Goal: Task Accomplishment & Management: Manage account settings

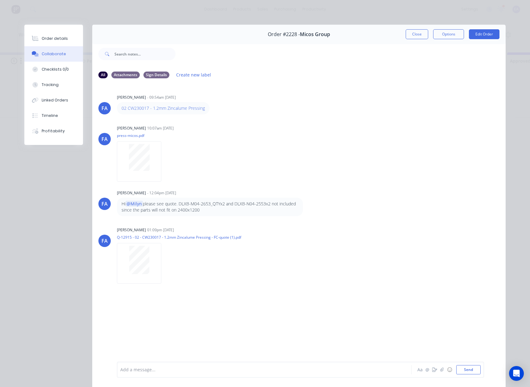
scroll to position [0, 266]
drag, startPoint x: 409, startPoint y: 34, endPoint x: 362, endPoint y: 162, distance: 135.9
click at [409, 34] on button "Close" at bounding box center [417, 34] width 23 height 10
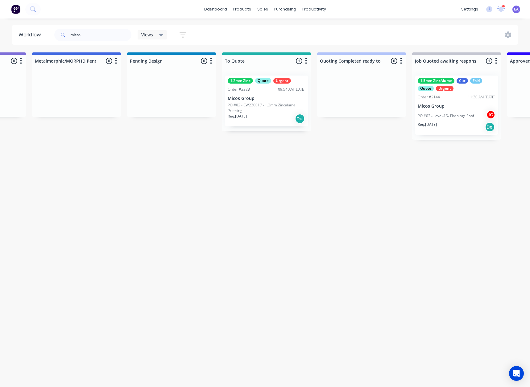
click at [256, 105] on p "PO #02 - CW230017 - 1.2mm Zincalume Pressing" at bounding box center [267, 107] width 78 height 11
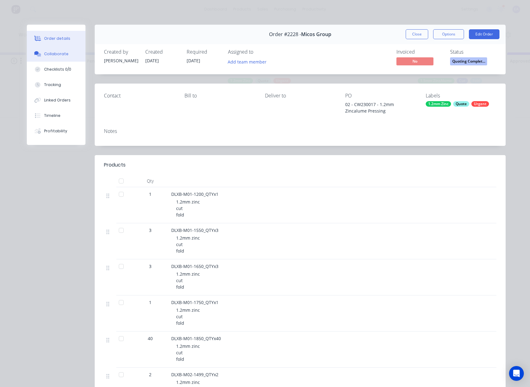
click at [50, 50] on button "Collaborate" at bounding box center [56, 53] width 59 height 15
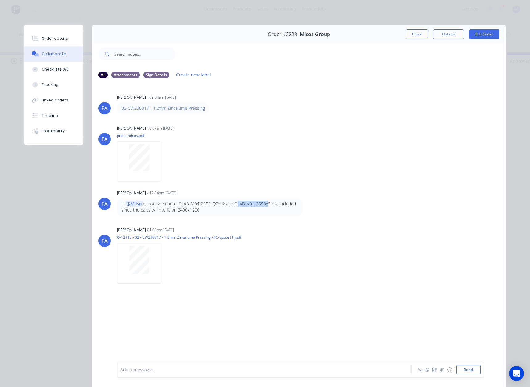
drag, startPoint x: 233, startPoint y: 205, endPoint x: 264, endPoint y: 203, distance: 30.3
click at [264, 203] on p "Hi @[PERSON_NAME] please see quote. DLXB-M04-2653_QTYx2 and DLXB-N04-2553x2 not…" at bounding box center [210, 207] width 177 height 13
copy p "DLXB-N04-2553"
click at [318, 226] on div "[PERSON_NAME] [PERSON_NAME] 01:09pm [DATE] Q-12915 - 02 - CW230017 - 1.2mm Zinc…" at bounding box center [298, 254] width 413 height 56
click at [416, 29] on div "Order #2228 - Micos Group Close Options Edit Order" at bounding box center [298, 34] width 413 height 19
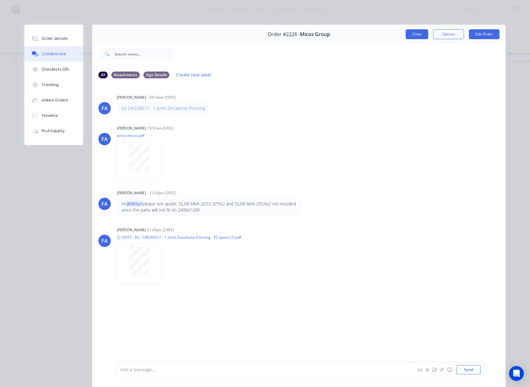
click at [415, 34] on button "Close" at bounding box center [417, 34] width 23 height 10
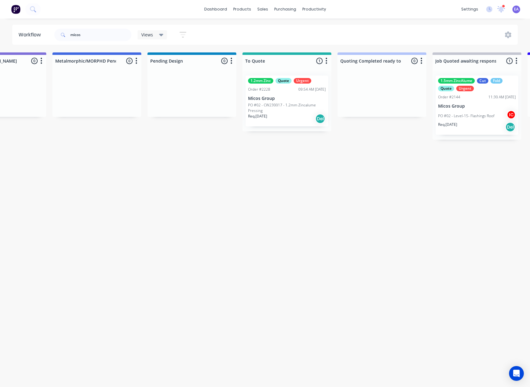
scroll to position [0, 179]
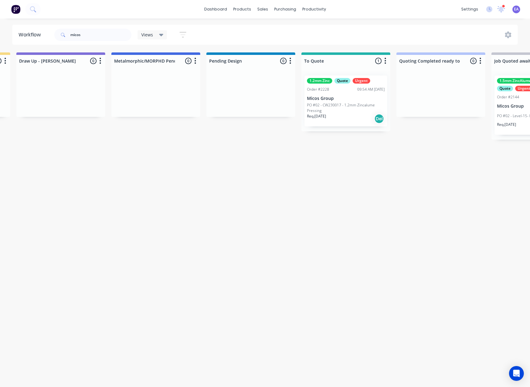
drag, startPoint x: 38, startPoint y: 300, endPoint x: 58, endPoint y: 108, distance: 192.7
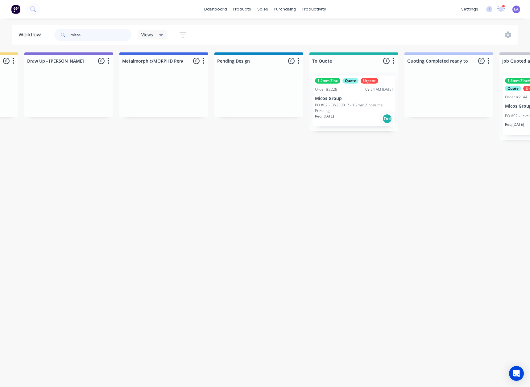
click at [33, 37] on header "Workflow micos Views Save new view None (Default) edit [PERSON_NAME] edit [PERS…" at bounding box center [265, 35] width 506 height 20
click at [191, 208] on div "Workflow Views Save new view None (Default) edit [PERSON_NAME] edit [PERSON_NAM…" at bounding box center [86, 200] width 530 height 350
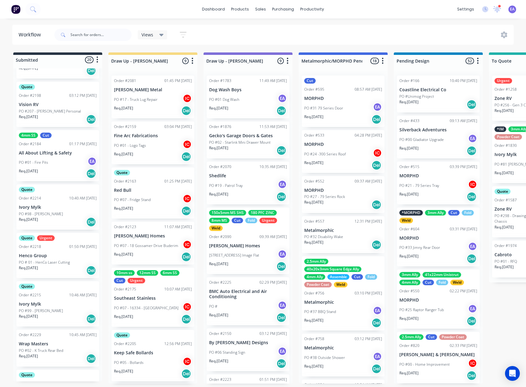
scroll to position [0, 0]
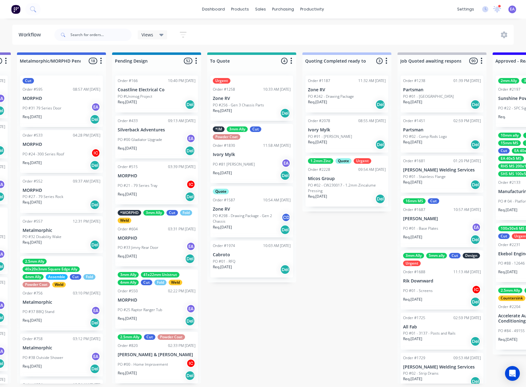
drag, startPoint x: 219, startPoint y: 282, endPoint x: 242, endPoint y: 287, distance: 23.4
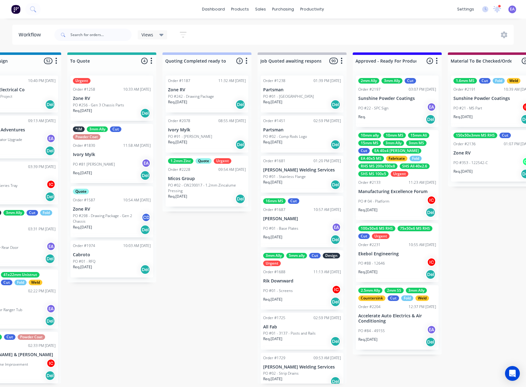
scroll to position [1, 470]
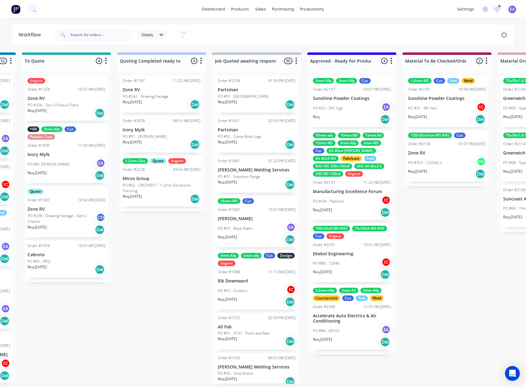
drag, startPoint x: 274, startPoint y: 226, endPoint x: 278, endPoint y: 227, distance: 3.5
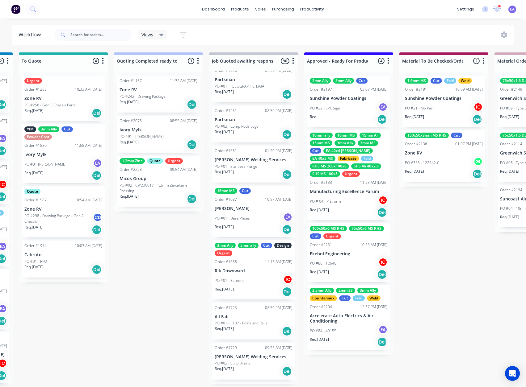
scroll to position [0, 0]
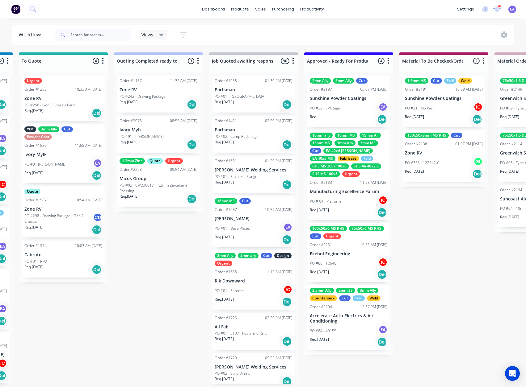
click at [150, 190] on p "PO #02 - CW230017 - 1.2mm Zincalume Pressing" at bounding box center [158, 188] width 78 height 11
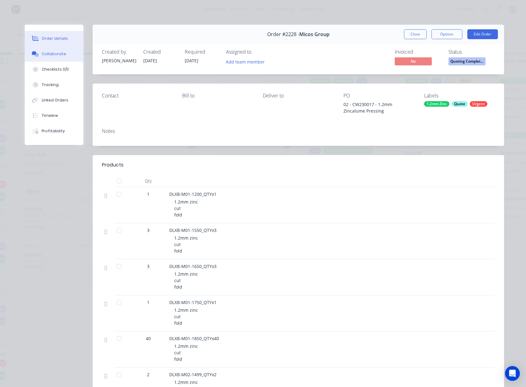
click at [63, 56] on button "Collaborate" at bounding box center [54, 53] width 59 height 15
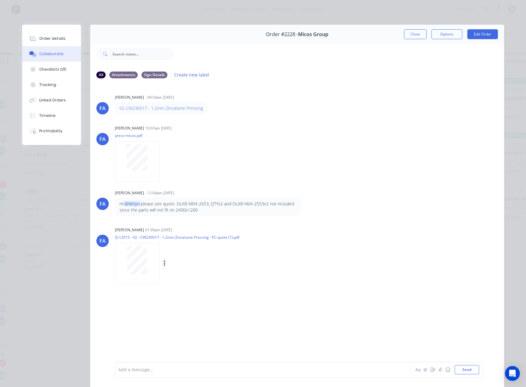
click at [164, 264] on icon "button" at bounding box center [164, 264] width 1 height 6
click at [179, 284] on button "Download" at bounding box center [204, 280] width 69 height 14
click at [125, 173] on div at bounding box center [137, 161] width 44 height 40
drag, startPoint x: 412, startPoint y: 35, endPoint x: 180, endPoint y: 159, distance: 264.0
click at [412, 35] on button "Close" at bounding box center [415, 34] width 23 height 10
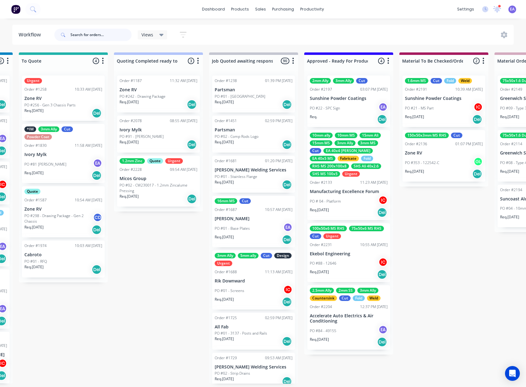
click at [81, 34] on input "text" at bounding box center [100, 35] width 61 height 12
type input "micos"
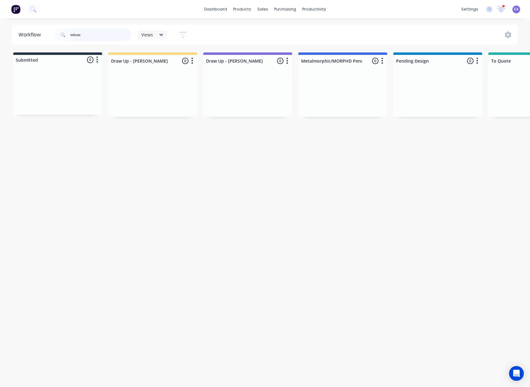
drag, startPoint x: 93, startPoint y: 37, endPoint x: 43, endPoint y: 46, distance: 51.2
click at [44, 46] on div "Workflow micos Views Save new view None (Default) edit [PERSON_NAME] edit [PERS…" at bounding box center [265, 200] width 530 height 350
click at [112, 171] on div "Workflow Views Save new view None (Default) edit [PERSON_NAME] edit [PERSON_NAM…" at bounding box center [265, 200] width 530 height 350
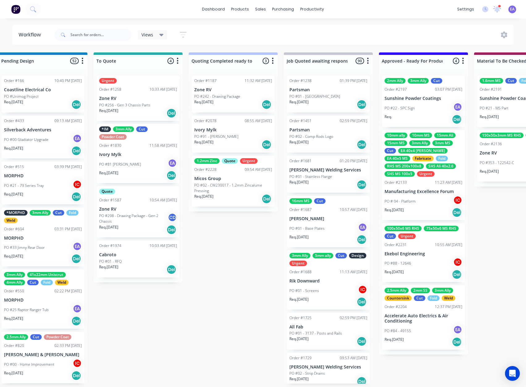
drag, startPoint x: 291, startPoint y: 191, endPoint x: 331, endPoint y: 194, distance: 40.5
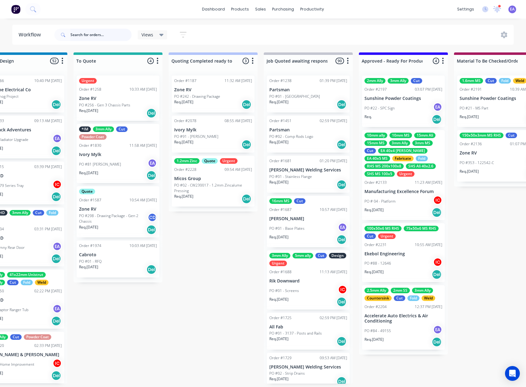
click at [116, 32] on input "text" at bounding box center [100, 35] width 61 height 12
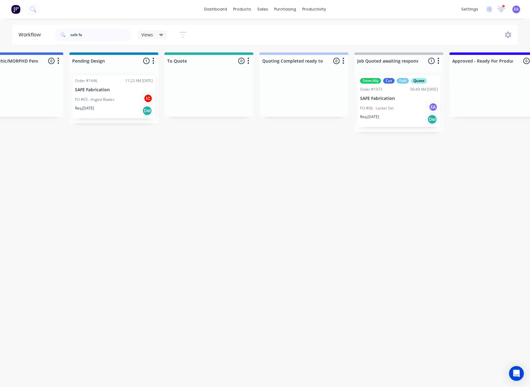
scroll to position [0, 373]
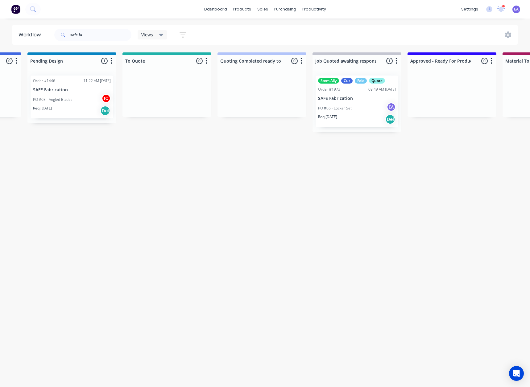
drag, startPoint x: 368, startPoint y: 131, endPoint x: 399, endPoint y: 137, distance: 31.2
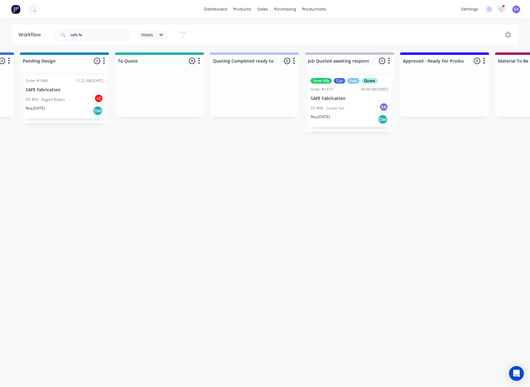
click at [343, 106] on p "PO #06 - Locker Set" at bounding box center [328, 109] width 34 height 6
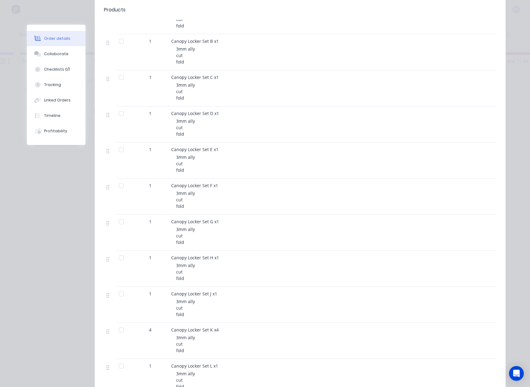
scroll to position [467, 0]
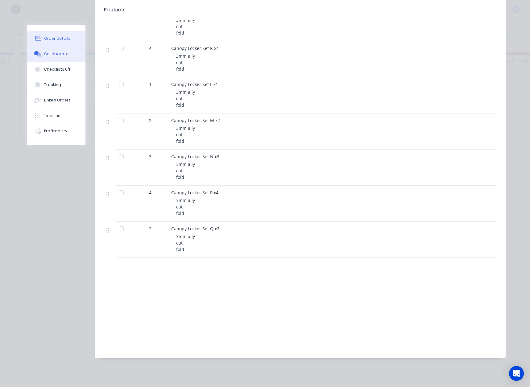
click at [47, 58] on button "Collaborate" at bounding box center [56, 53] width 59 height 15
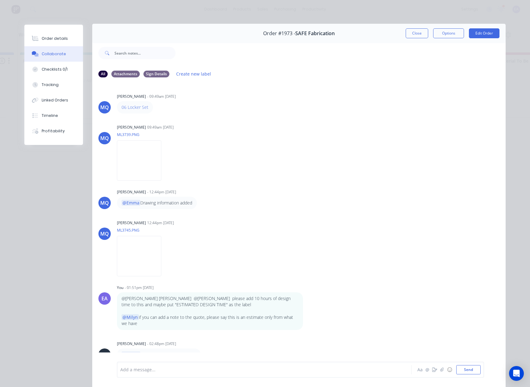
scroll to position [0, 0]
click at [409, 36] on button "Close" at bounding box center [417, 34] width 23 height 10
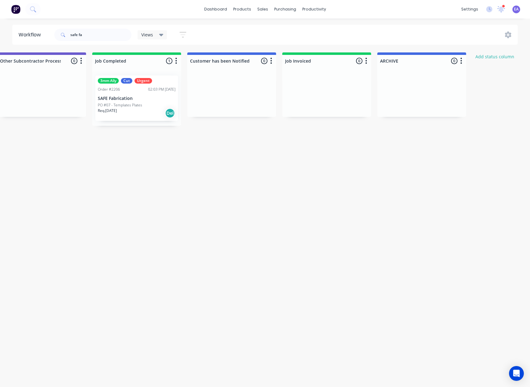
scroll to position [0, 1948]
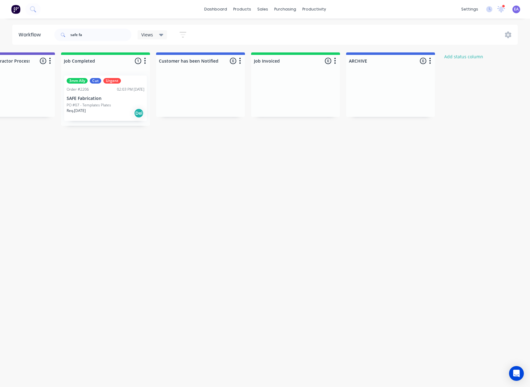
drag, startPoint x: 394, startPoint y: 175, endPoint x: 400, endPoint y: 175, distance: 6.5
click at [103, 101] on div "3mm Ally Cut Urgent Order #2206 02:03 PM [DATE] SAFE Fabrication PO #07 - Templ…" at bounding box center [105, 98] width 83 height 45
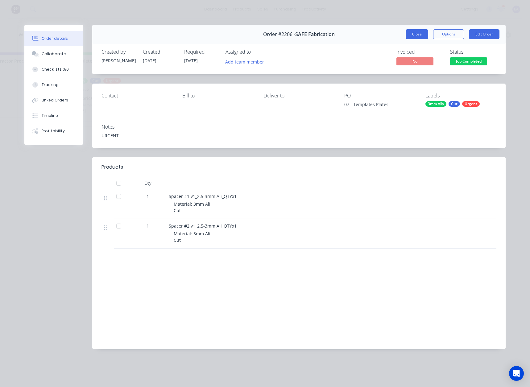
click at [407, 37] on button "Close" at bounding box center [417, 34] width 23 height 10
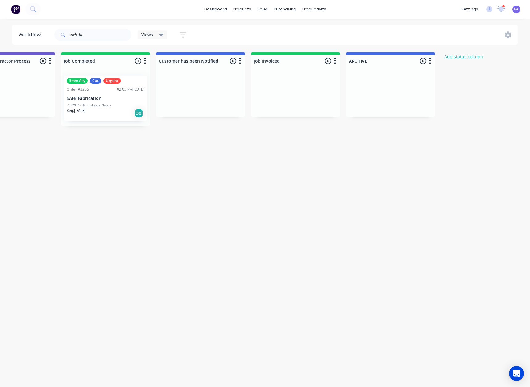
drag, startPoint x: 250, startPoint y: 132, endPoint x: 307, endPoint y: 142, distance: 57.9
drag, startPoint x: 153, startPoint y: 157, endPoint x: 264, endPoint y: 159, distance: 110.2
drag, startPoint x: 90, startPoint y: 36, endPoint x: 56, endPoint y: 40, distance: 35.1
click at [56, 40] on div "safe fa" at bounding box center [92, 35] width 77 height 12
click at [90, 34] on input "safe fa" at bounding box center [100, 35] width 61 height 12
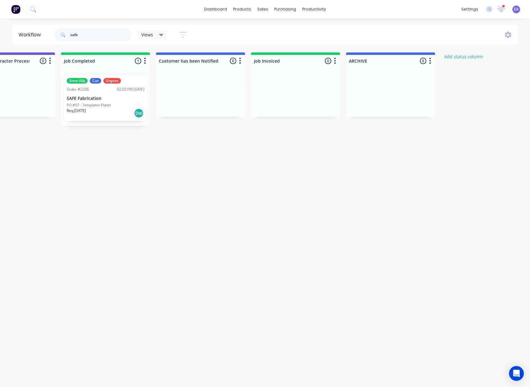
type input "safe"
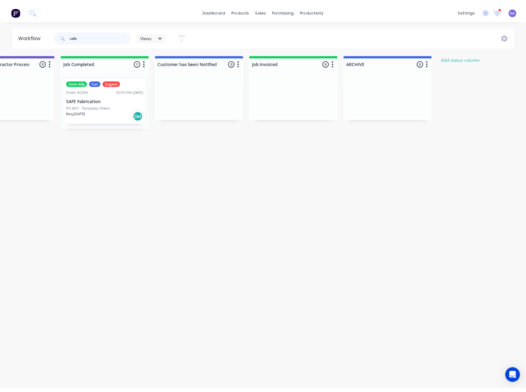
scroll to position [0, 0]
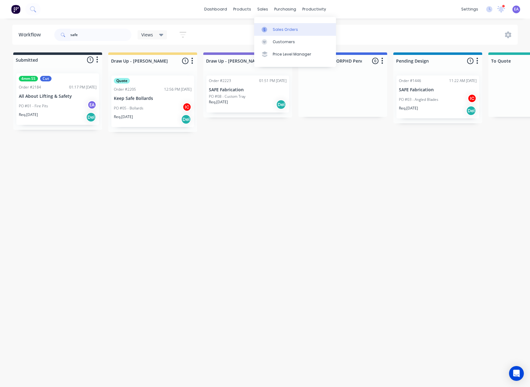
click at [271, 28] on link "Sales Orders" at bounding box center [295, 29] width 82 height 12
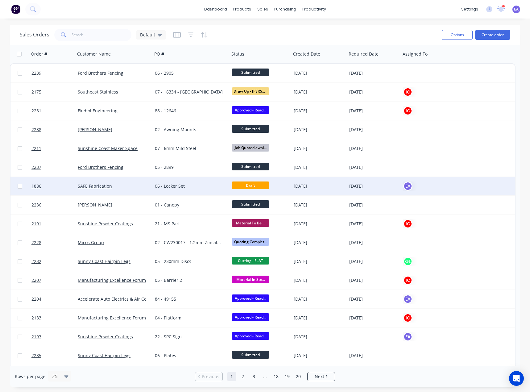
click at [167, 189] on div "06 - Locker Set" at bounding box center [189, 186] width 69 height 6
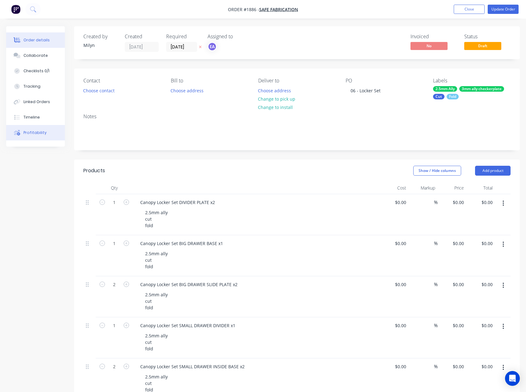
click at [42, 129] on button "Profitability" at bounding box center [35, 132] width 59 height 15
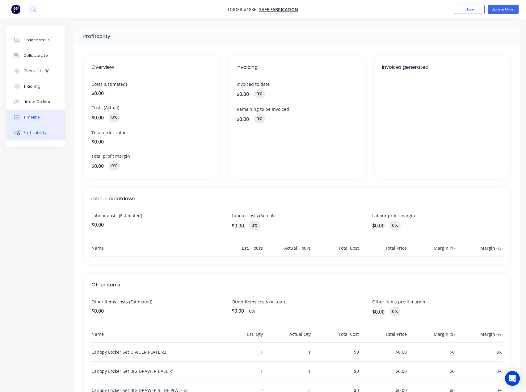
click at [40, 110] on button "Timeline" at bounding box center [35, 117] width 59 height 15
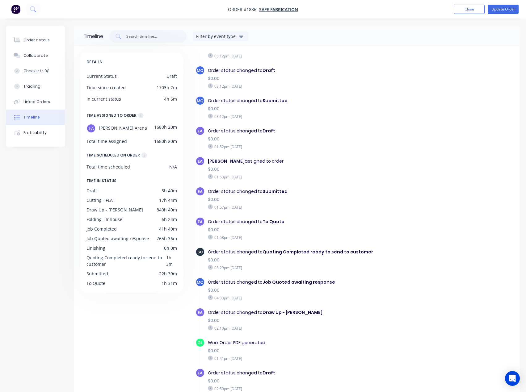
scroll to position [123, 0]
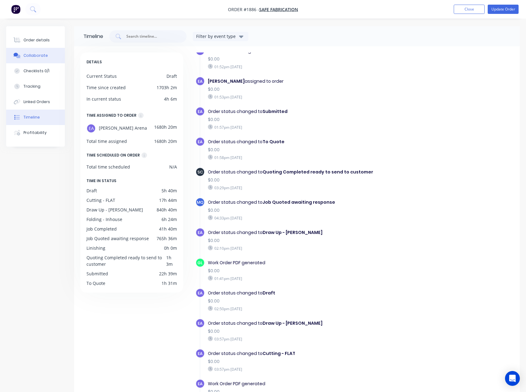
click at [37, 59] on button "Collaborate" at bounding box center [35, 55] width 59 height 15
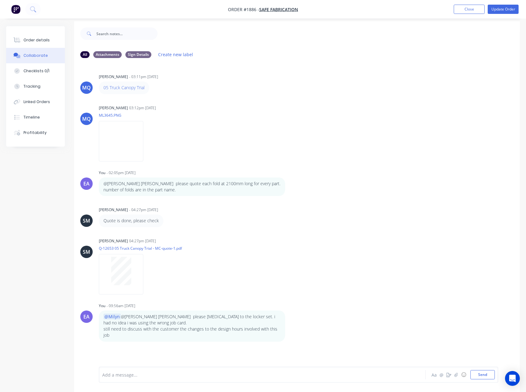
scroll to position [9, 0]
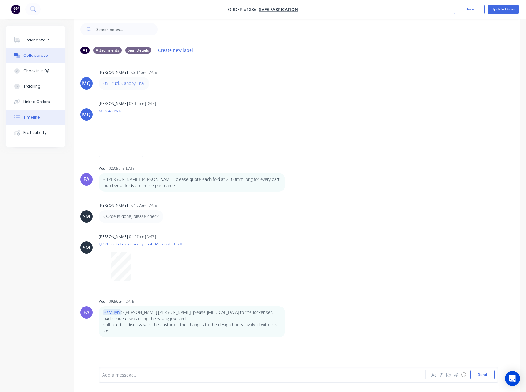
click at [39, 119] on button "Timeline" at bounding box center [35, 117] width 59 height 15
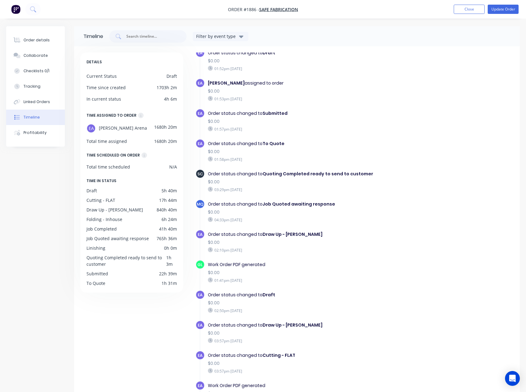
scroll to position [121, 0]
click at [39, 54] on div "Collaborate" at bounding box center [35, 56] width 24 height 6
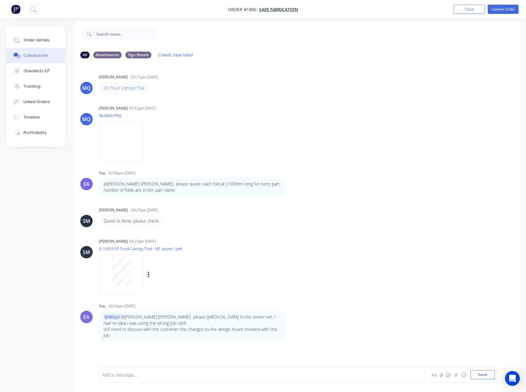
scroll to position [9, 0]
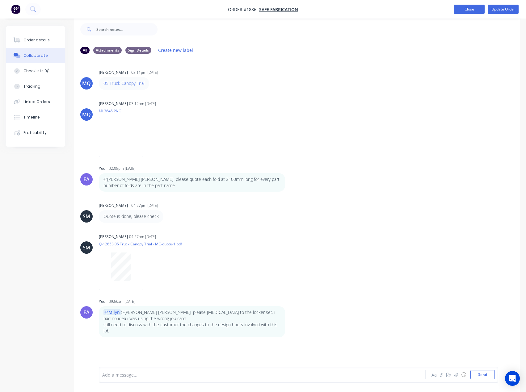
drag, startPoint x: 452, startPoint y: 13, endPoint x: 458, endPoint y: 9, distance: 6.9
click at [457, 10] on ul "Add product Close Update Order" at bounding box center [486, 9] width 80 height 9
click at [458, 9] on button "Close" at bounding box center [468, 9] width 31 height 9
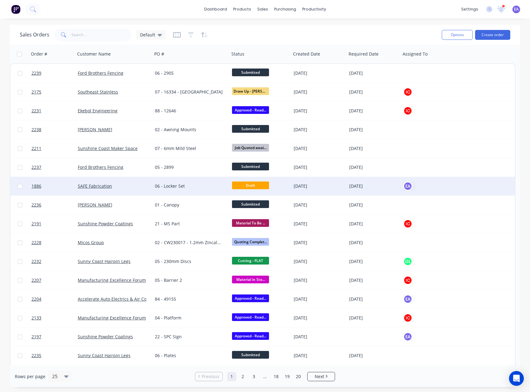
click at [181, 188] on div "06 - Locker Set" at bounding box center [189, 186] width 69 height 6
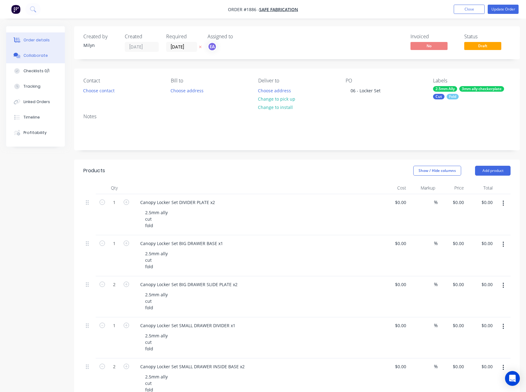
click at [36, 61] on button "Collaborate" at bounding box center [35, 55] width 59 height 15
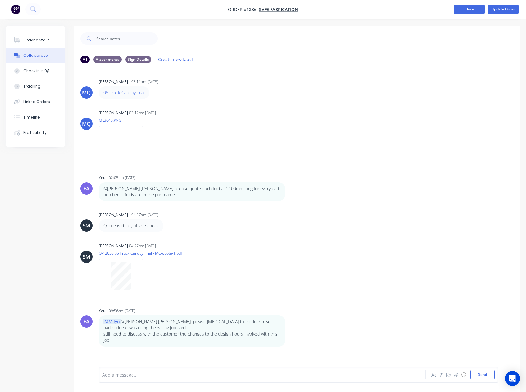
click at [469, 8] on button "Close" at bounding box center [468, 9] width 31 height 9
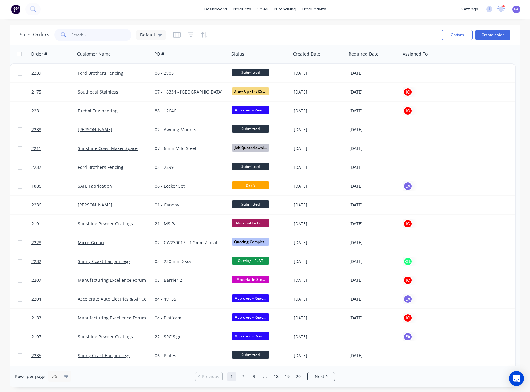
click at [84, 34] on input "text" at bounding box center [102, 35] width 60 height 12
type input "safe"
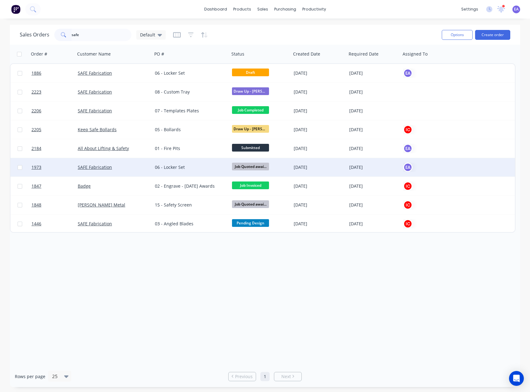
click at [180, 168] on div "06 - Locker Set" at bounding box center [189, 167] width 69 height 6
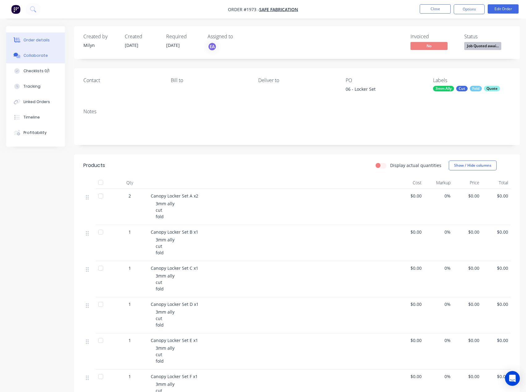
click at [39, 57] on div "Collaborate" at bounding box center [35, 56] width 24 height 6
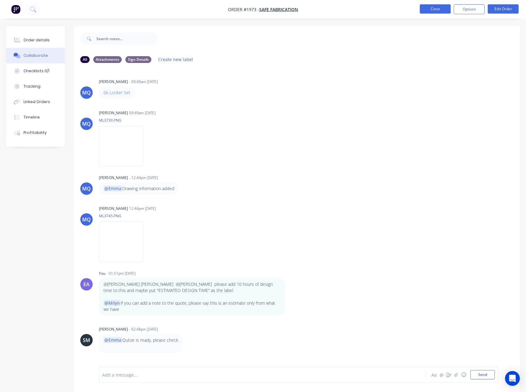
click at [429, 7] on button "Close" at bounding box center [434, 8] width 31 height 9
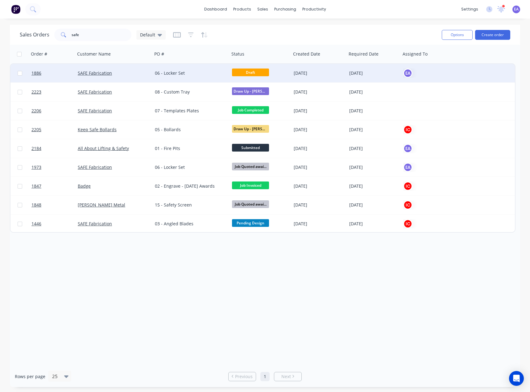
click at [147, 71] on div "SAFE Fabrication" at bounding box center [114, 73] width 72 height 6
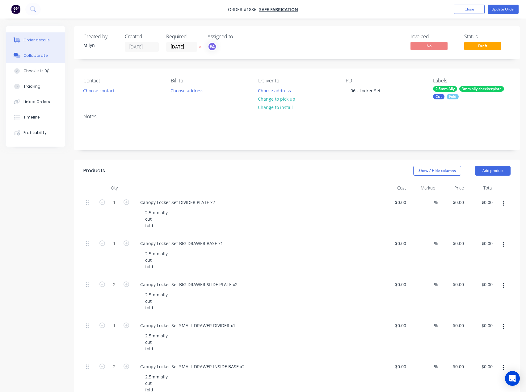
click at [47, 57] on button "Collaborate" at bounding box center [35, 55] width 59 height 15
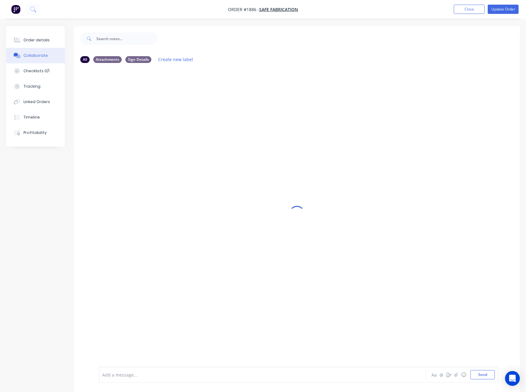
click at [118, 377] on div at bounding box center [249, 375] width 294 height 6
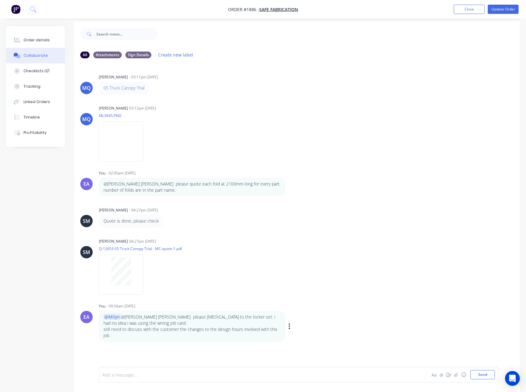
scroll to position [9, 0]
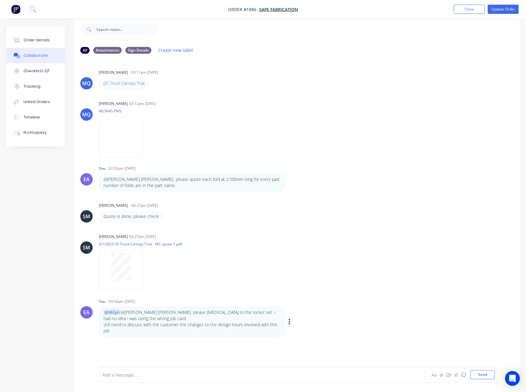
click at [289, 323] on icon "button" at bounding box center [289, 321] width 2 height 7
click at [297, 344] on button "Delete" at bounding box center [311, 343] width 39 height 10
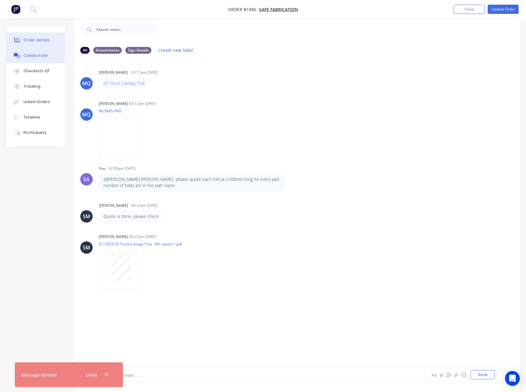
click at [38, 44] on button "Order details" at bounding box center [35, 39] width 59 height 15
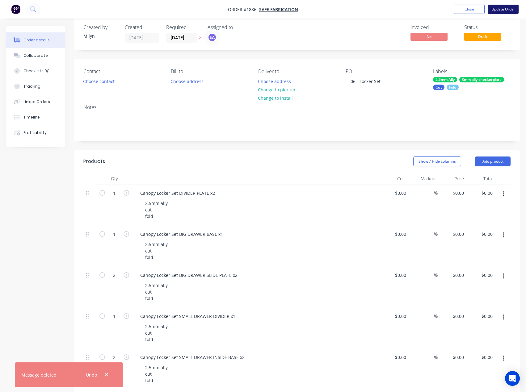
click at [503, 11] on button "Update Order" at bounding box center [502, 9] width 31 height 9
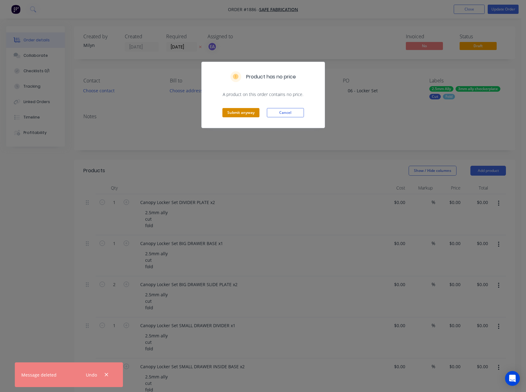
click at [246, 115] on button "Submit anyway" at bounding box center [240, 112] width 37 height 9
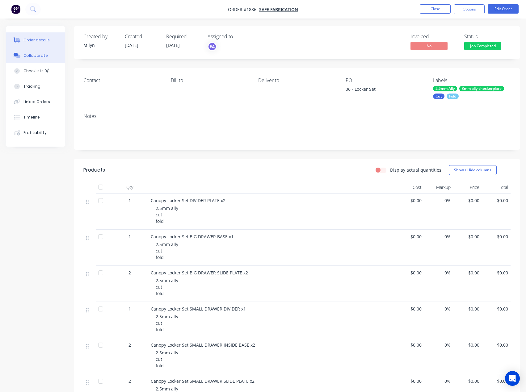
click at [37, 58] on div "Collaborate" at bounding box center [35, 56] width 24 height 6
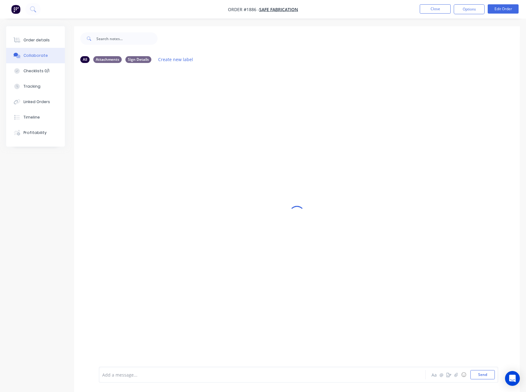
click at [123, 376] on div at bounding box center [249, 375] width 294 height 6
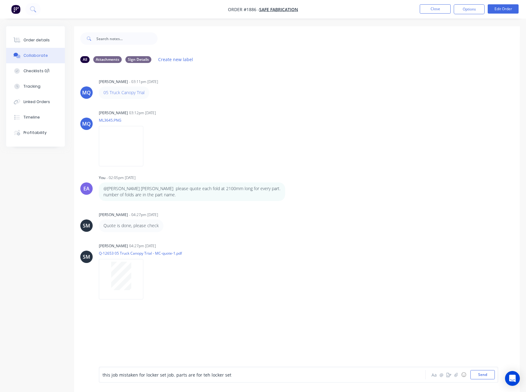
click at [204, 373] on span "this job mistaken for locker set job. parts are for teh locker set" at bounding box center [166, 375] width 129 height 6
click at [492, 376] on button "Send" at bounding box center [482, 374] width 24 height 9
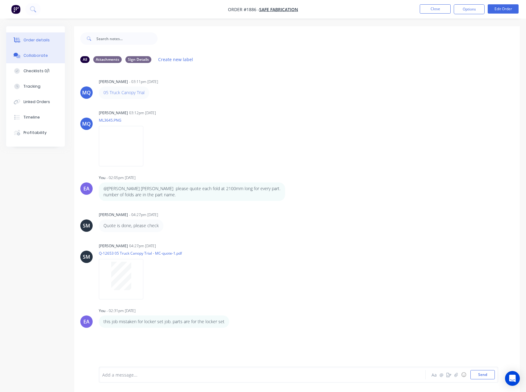
drag, startPoint x: 33, startPoint y: 38, endPoint x: 40, endPoint y: 43, distance: 8.0
click at [33, 38] on div "Order details" at bounding box center [36, 40] width 26 height 6
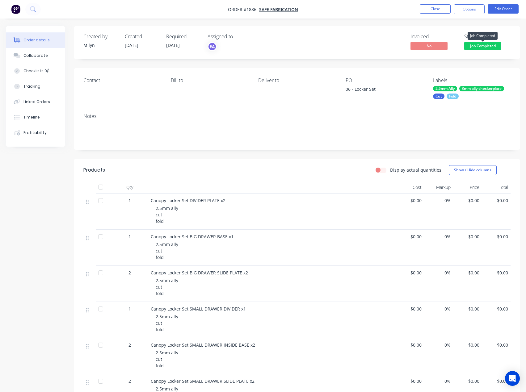
click at [494, 48] on span "Job Completed" at bounding box center [482, 46] width 37 height 8
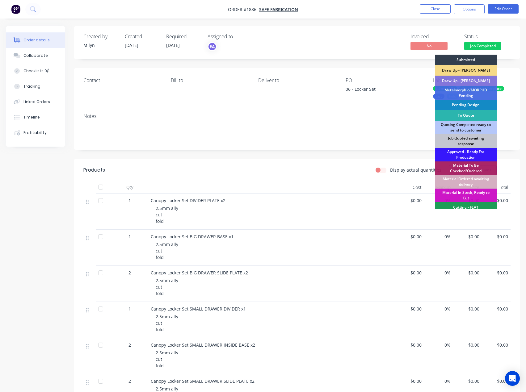
click at [469, 141] on div "Job Quoted awaiting response" at bounding box center [465, 141] width 62 height 14
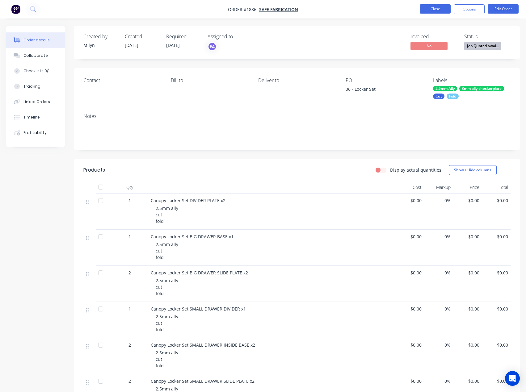
click at [440, 7] on button "Close" at bounding box center [434, 8] width 31 height 9
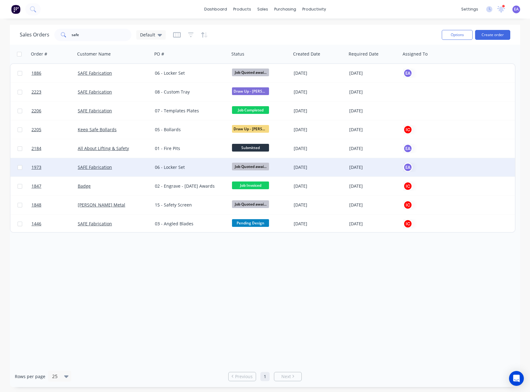
click at [176, 171] on div "06 - Locker Set" at bounding box center [190, 167] width 77 height 19
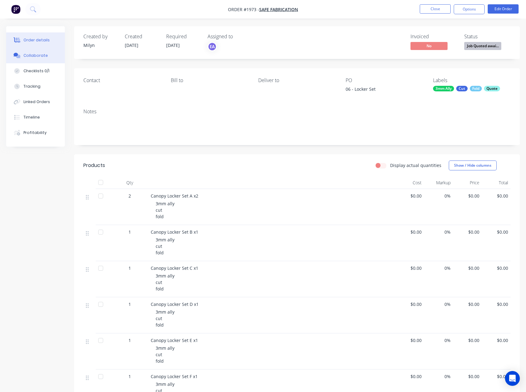
click at [31, 60] on button "Collaborate" at bounding box center [35, 55] width 59 height 15
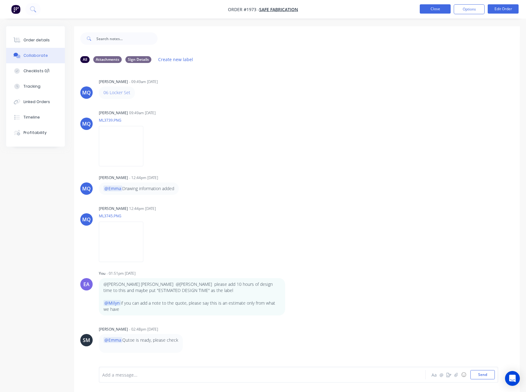
click at [429, 11] on button "Close" at bounding box center [434, 8] width 31 height 9
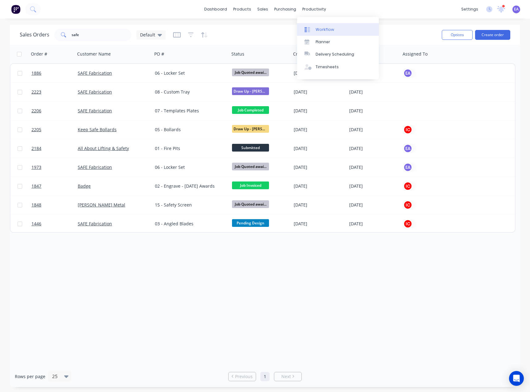
click at [316, 30] on div "Workflow" at bounding box center [325, 30] width 19 height 6
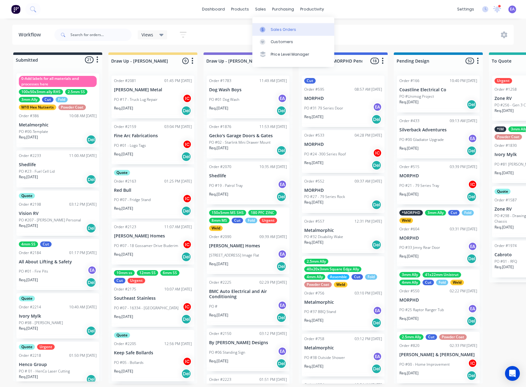
click at [266, 25] on link "Sales Orders" at bounding box center [293, 29] width 82 height 12
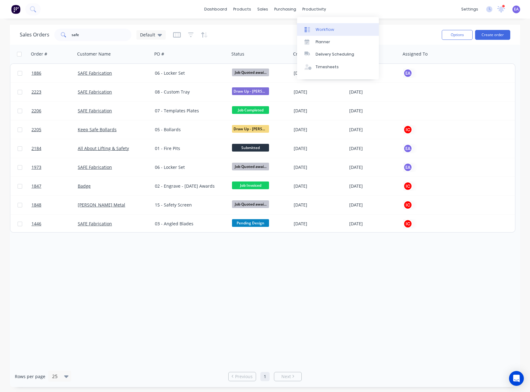
click at [314, 28] on div at bounding box center [309, 30] width 9 height 6
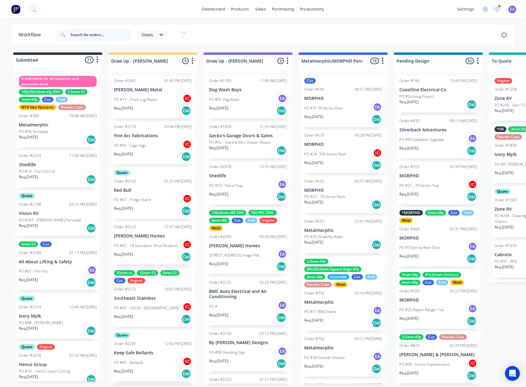
click at [88, 35] on input "text" at bounding box center [100, 35] width 61 height 12
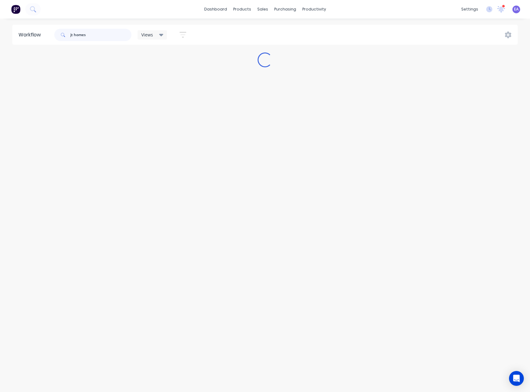
click at [60, 34] on div "jt homes" at bounding box center [92, 35] width 77 height 12
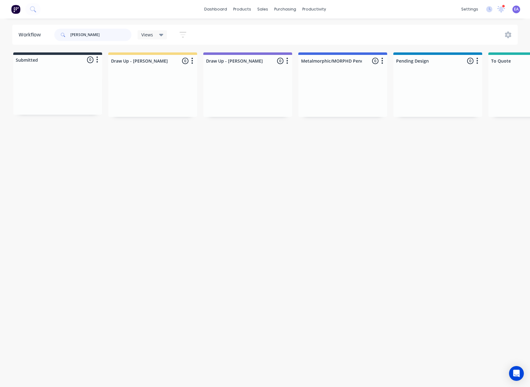
type input "[PERSON_NAME]"
